Goal: Check status

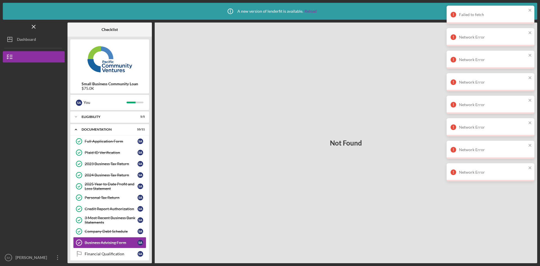
click at [23, 40] on div "Dashboard" at bounding box center [26, 40] width 19 height 13
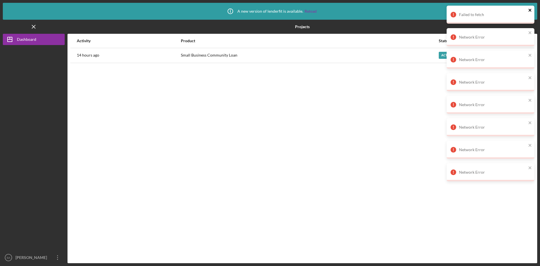
click at [529, 10] on icon "close" at bounding box center [529, 10] width 3 height 3
click at [191, 52] on div "Small Business Community Loan" at bounding box center [309, 55] width 257 height 14
